Goal: Task Accomplishment & Management: Use online tool/utility

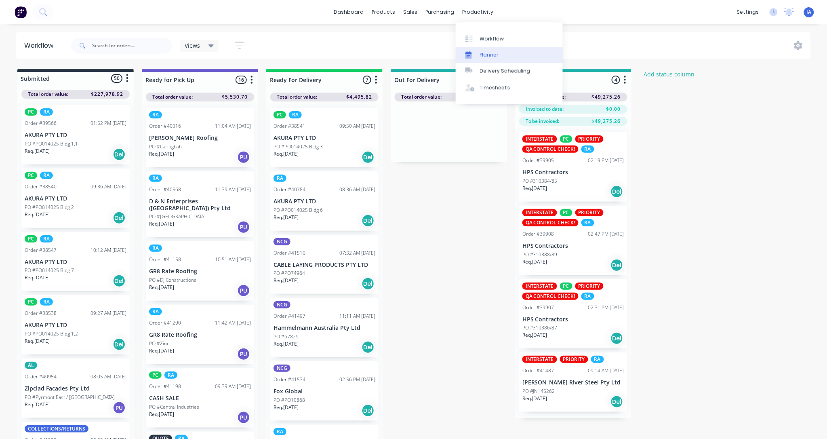
click at [491, 53] on div "Planner" at bounding box center [489, 54] width 19 height 7
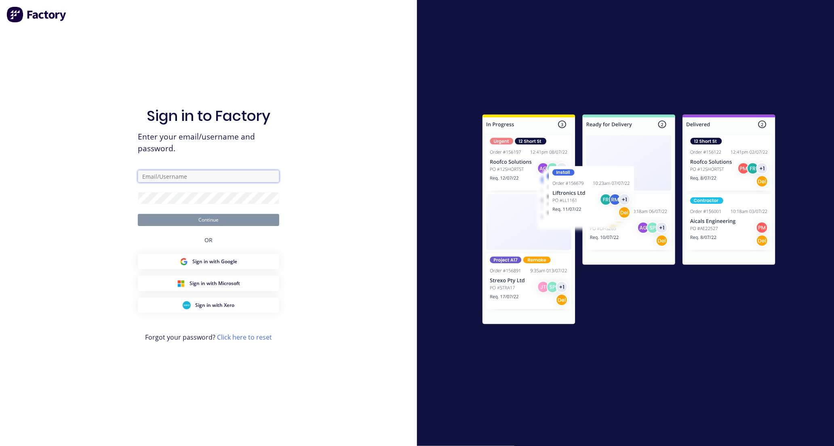
type input "[EMAIL_ADDRESS][DOMAIN_NAME]"
click at [260, 221] on button "Continue" at bounding box center [208, 220] width 141 height 12
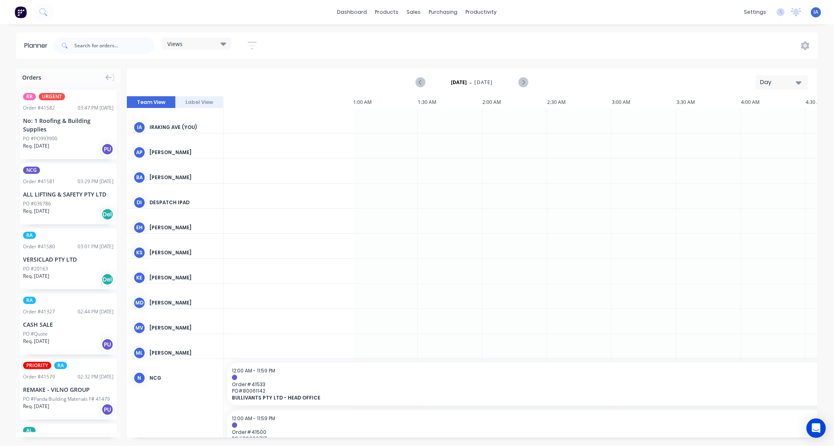
scroll to position [0, 647]
click at [98, 39] on input "text" at bounding box center [114, 46] width 80 height 16
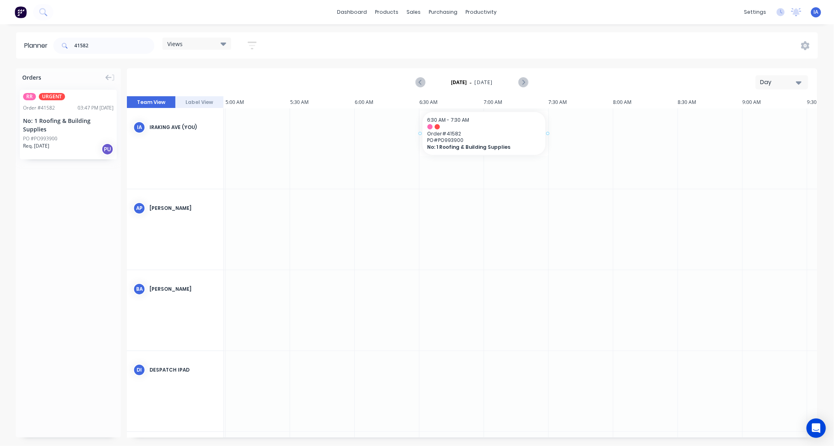
drag, startPoint x: 78, startPoint y: 126, endPoint x: 470, endPoint y: 122, distance: 392.4
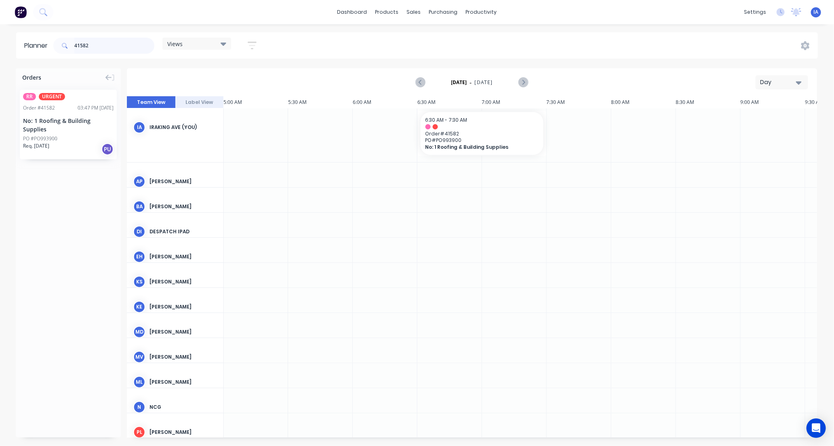
click at [110, 39] on input "41582" at bounding box center [114, 46] width 80 height 16
type input "4"
